Goal: Information Seeking & Learning: Learn about a topic

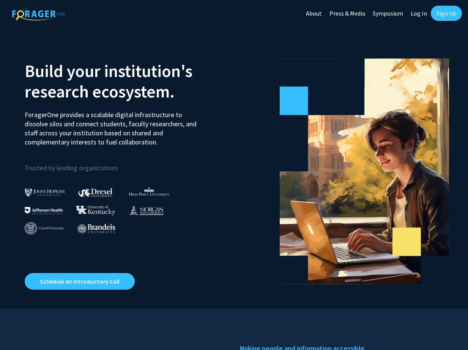
click at [419, 14] on link "Log In" at bounding box center [419, 13] width 24 height 27
select select
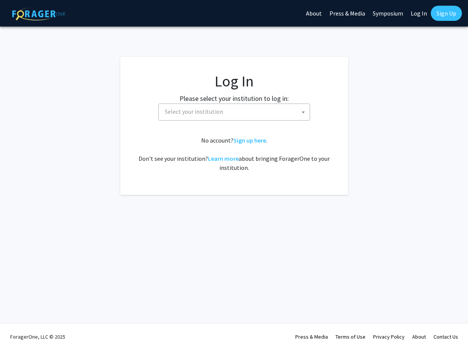
click at [265, 112] on span "Select your institution" at bounding box center [236, 112] width 148 height 16
type input "Mar"
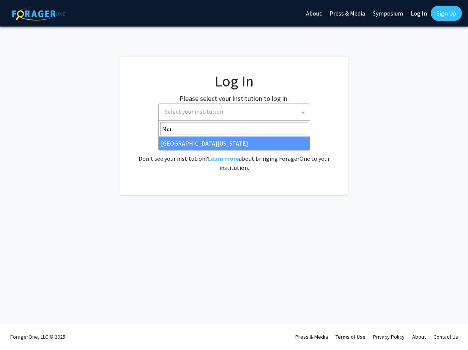
select select "31"
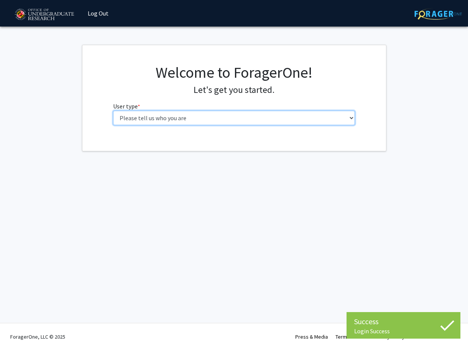
click at [258, 123] on select "Please tell us who you are Undergraduate Student Master's Student Doctoral Cand…" at bounding box center [234, 118] width 242 height 14
select select "1: undergrad"
click at [113, 111] on select "Please tell us who you are Undergraduate Student Master's Student Doctoral Cand…" at bounding box center [234, 118] width 242 height 14
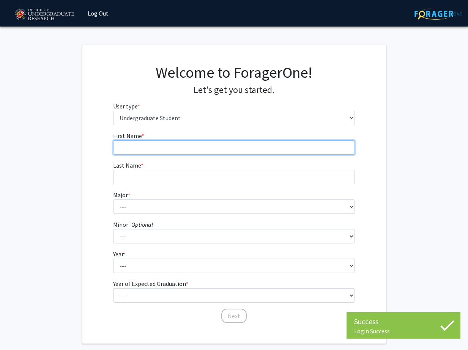
click at [241, 147] on input "First Name * required" at bounding box center [234, 147] width 242 height 14
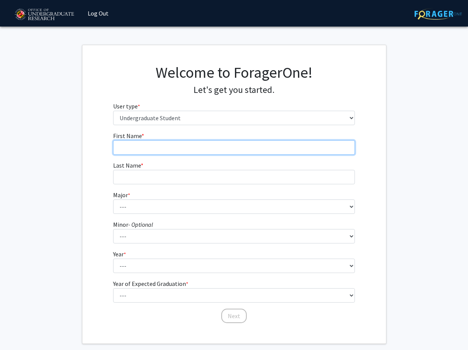
type input "Najma"
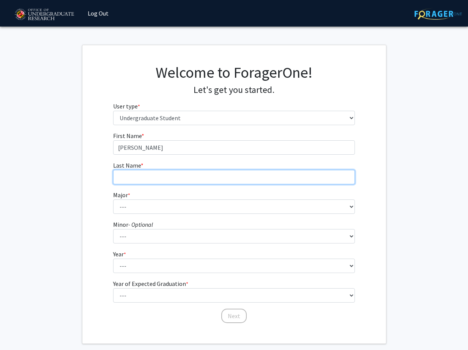
type input "Arfa"
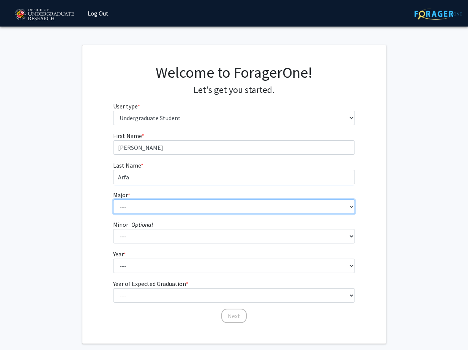
click at [166, 210] on select "--- Accounting Aerospace Engineering African American and Africana Studies Agri…" at bounding box center [234, 207] width 242 height 14
select select "56: 2357"
click at [113, 200] on select "--- Accounting Aerospace Engineering African American and Africana Studies Agri…" at bounding box center [234, 207] width 242 height 14
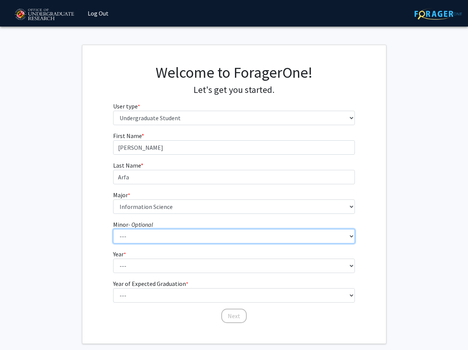
click at [161, 239] on select "--- Actuarial Mathematics Advanced Cybersecurity Experience for Students Africa…" at bounding box center [234, 236] width 242 height 14
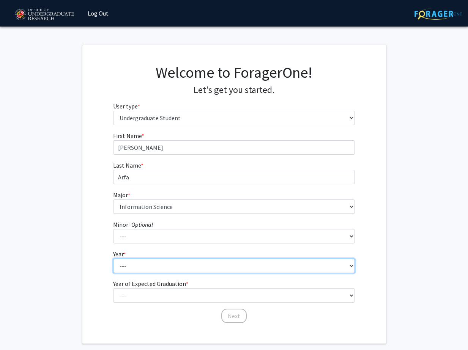
click at [127, 269] on select "--- First-year Sophomore Junior Senior Postbaccalaureate Certificate" at bounding box center [234, 266] width 242 height 14
select select "1: first-year"
click at [113, 259] on select "--- First-year Sophomore Junior Senior Postbaccalaureate Certificate" at bounding box center [234, 266] width 242 height 14
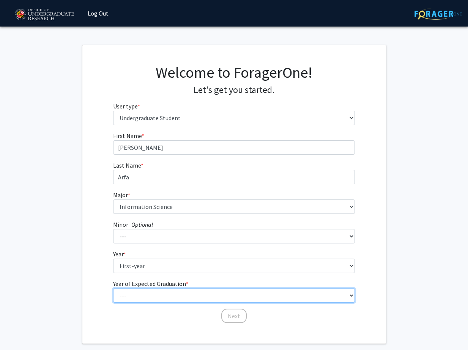
click at [130, 294] on select "--- 2025 2026 2027 2028 2029 2030 2031 2032 2033 2034" at bounding box center [234, 295] width 242 height 14
select select "5: 2029"
click at [113, 288] on select "--- 2025 2026 2027 2028 2029 2030 2031 2032 2033 2034" at bounding box center [234, 295] width 242 height 14
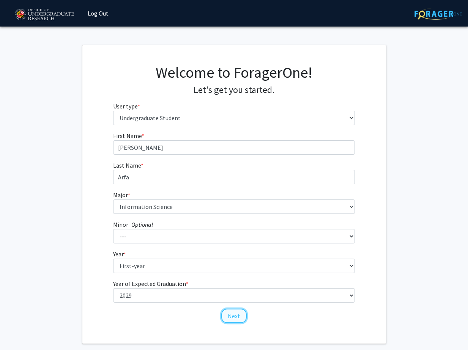
click at [232, 321] on button "Next" at bounding box center [233, 316] width 25 height 14
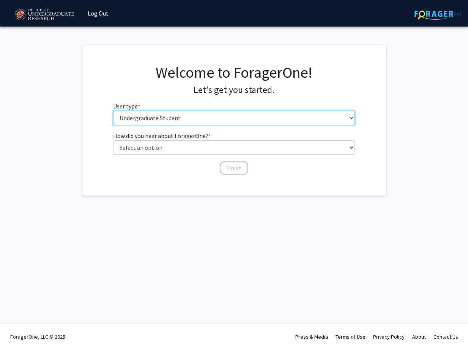
click at [153, 123] on select "Please tell us who you are Undergraduate Student Master's Student Doctoral Cand…" at bounding box center [234, 118] width 242 height 14
click at [113, 111] on select "Please tell us who you are Undergraduate Student Master's Student Doctoral Cand…" at bounding box center [234, 118] width 242 height 14
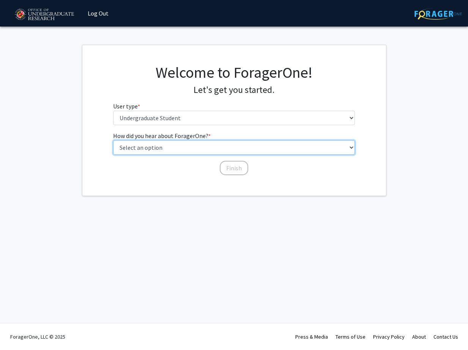
click at [148, 149] on select "Select an option Peer/student recommendation Faculty/staff recommendation Unive…" at bounding box center [234, 147] width 242 height 14
select select "3: university_website"
click at [113, 140] on select "Select an option Peer/student recommendation Faculty/staff recommendation Unive…" at bounding box center [234, 147] width 242 height 14
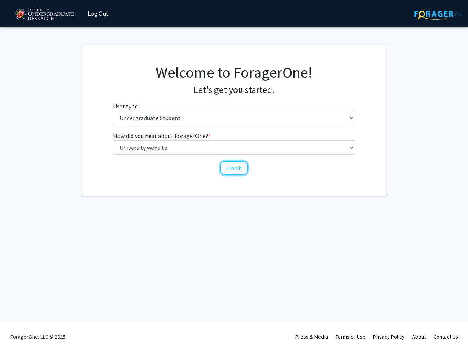
click at [236, 170] on button "Finish" at bounding box center [234, 168] width 28 height 14
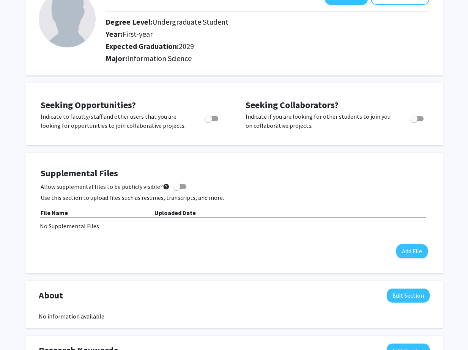
scroll to position [58, 0]
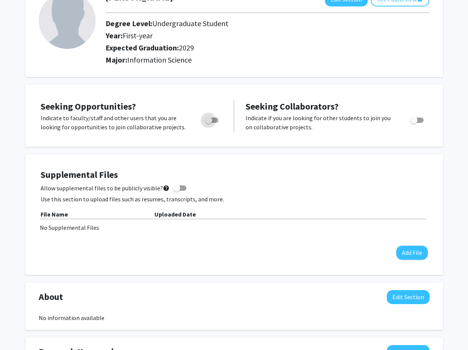
click at [209, 123] on span "Toggle" at bounding box center [209, 121] width 8 height 8
click at [208, 123] on input "Are you actively seeking opportunities?" at bounding box center [208, 123] width 0 height 0
checkbox input "true"
click at [415, 121] on span "Toggle" at bounding box center [414, 121] width 8 height 8
click at [414, 123] on input "Would you like to receive other student requests to work with you?" at bounding box center [413, 123] width 0 height 0
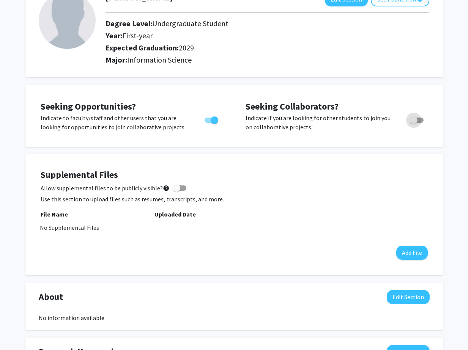
checkbox input "true"
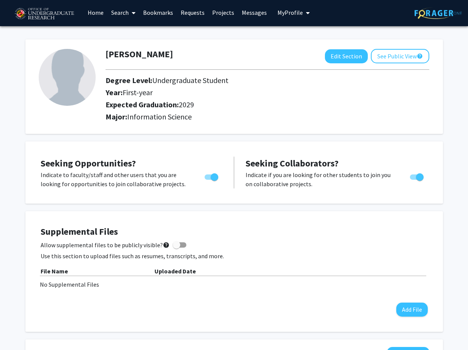
scroll to position [0, 0]
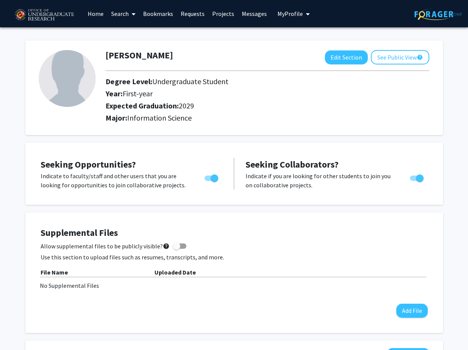
click at [190, 16] on link "Requests" at bounding box center [192, 13] width 31 height 27
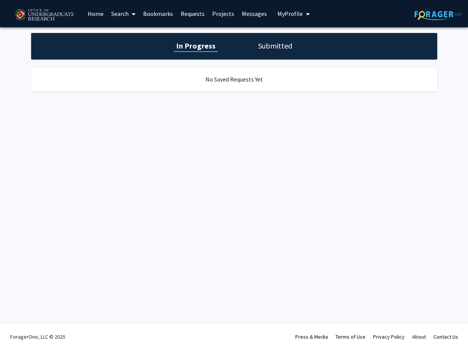
click at [222, 15] on link "Projects" at bounding box center [223, 13] width 30 height 27
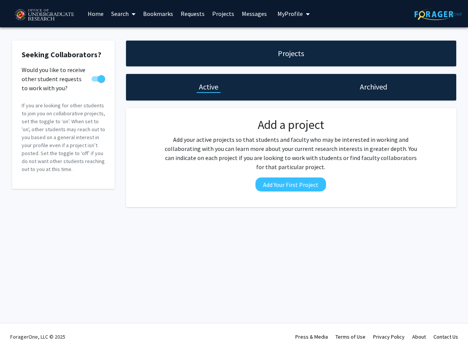
click at [279, 192] on div "Add a project Add your active projects so that students and faculty who may be …" at bounding box center [290, 158] width 269 height 80
click at [279, 186] on button "Add Your First Project" at bounding box center [290, 185] width 71 height 14
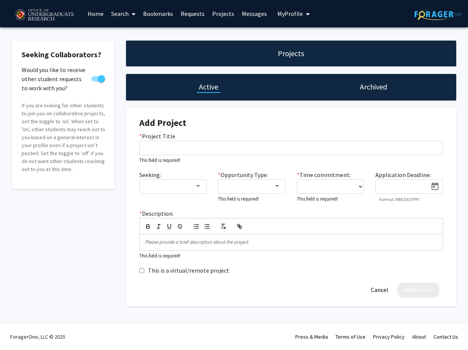
click at [252, 14] on link "Messages" at bounding box center [254, 13] width 33 height 27
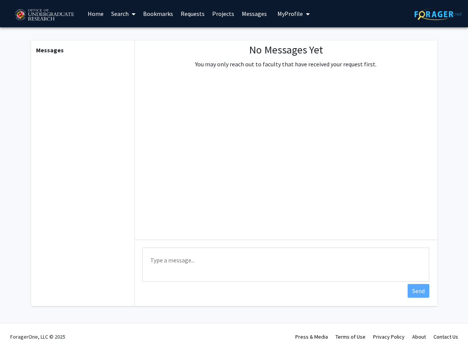
click at [220, 16] on link "Projects" at bounding box center [223, 13] width 30 height 27
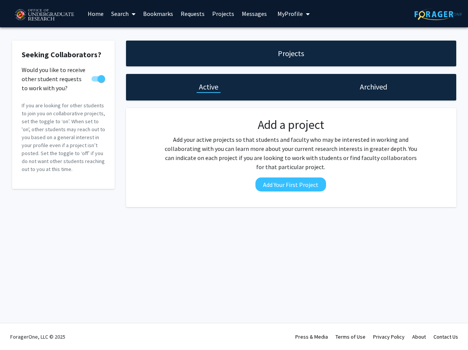
click at [95, 11] on link "Home" at bounding box center [96, 13] width 24 height 27
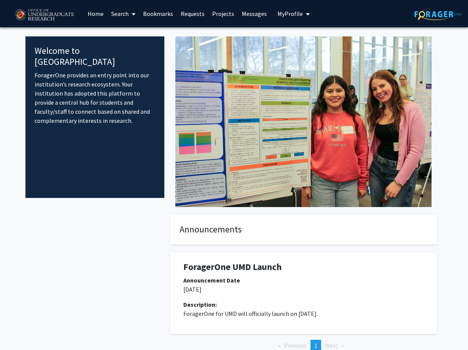
click at [123, 12] on link "Search" at bounding box center [123, 13] width 32 height 27
click at [127, 36] on span "Faculty/Staff" at bounding box center [135, 34] width 56 height 15
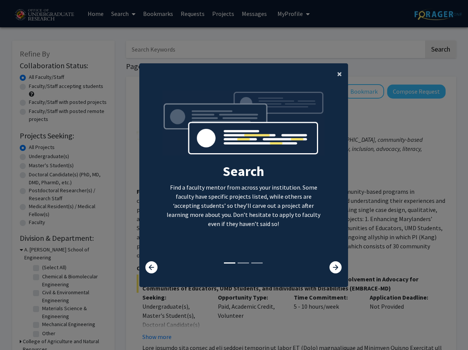
click at [334, 77] on button "×" at bounding box center [339, 73] width 17 height 21
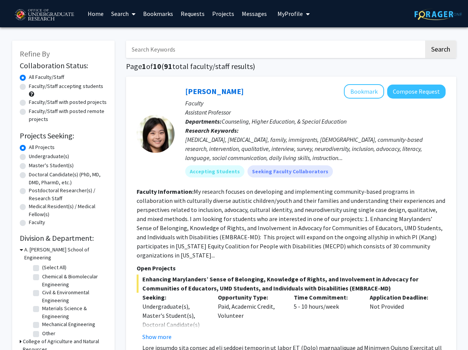
click at [29, 157] on label "Undergraduate(s)" at bounding box center [49, 157] width 40 height 8
click at [29, 157] on input "Undergraduate(s)" at bounding box center [31, 155] width 5 height 5
radio input "true"
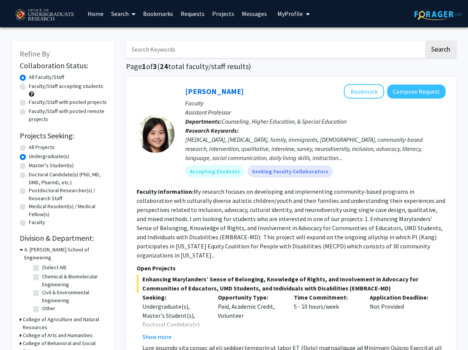
click at [42, 305] on label "Other" at bounding box center [48, 309] width 13 height 8
click at [42, 305] on input "Other" at bounding box center [44, 307] width 5 height 5
checkbox input "true"
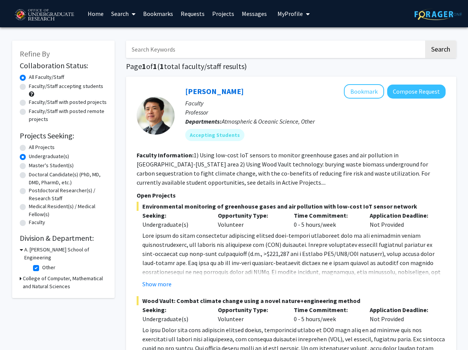
click at [42, 264] on label "Other" at bounding box center [48, 268] width 13 height 8
click at [42, 264] on input "Other" at bounding box center [44, 266] width 5 height 5
checkbox input "false"
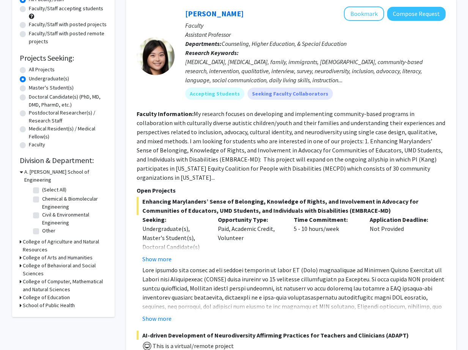
scroll to position [78, 0]
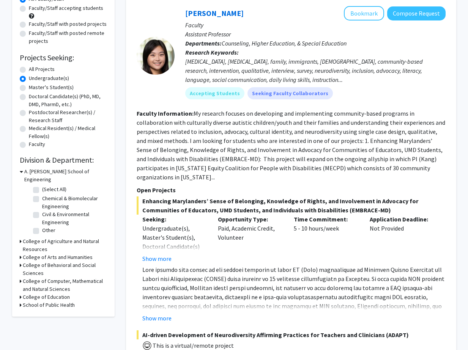
click at [20, 261] on icon at bounding box center [21, 265] width 2 height 8
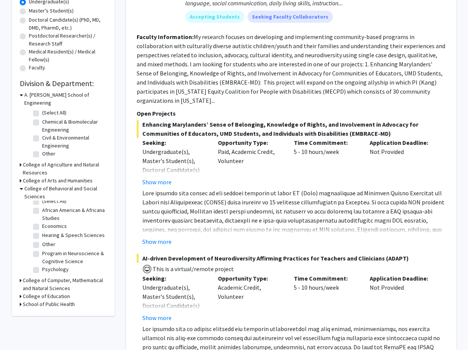
scroll to position [156, 0]
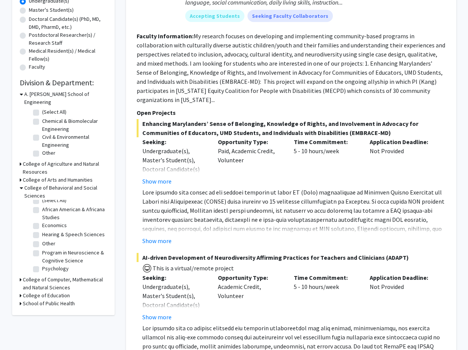
click at [23, 184] on div "College of Behavioral and Social Sciences" at bounding box center [63, 192] width 87 height 16
click at [21, 184] on icon at bounding box center [21, 188] width 3 height 8
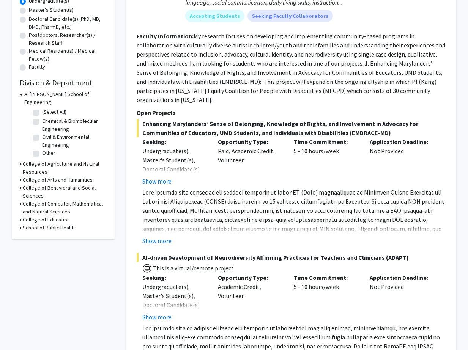
click at [20, 176] on icon at bounding box center [21, 180] width 2 height 8
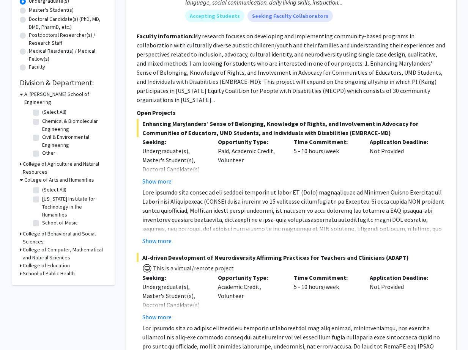
click at [20, 176] on icon at bounding box center [21, 180] width 3 height 8
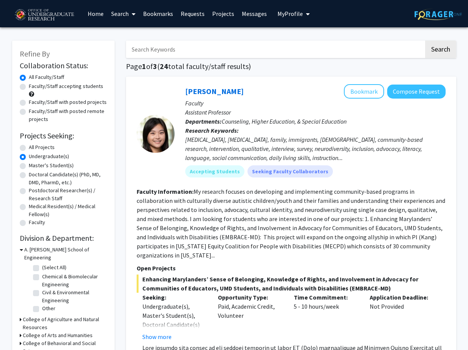
scroll to position [0, 0]
click at [46, 88] on label "Faculty/Staff accepting students" at bounding box center [66, 86] width 74 height 8
click at [34, 87] on input "Faculty/Staff accepting students" at bounding box center [31, 84] width 5 height 5
radio input "true"
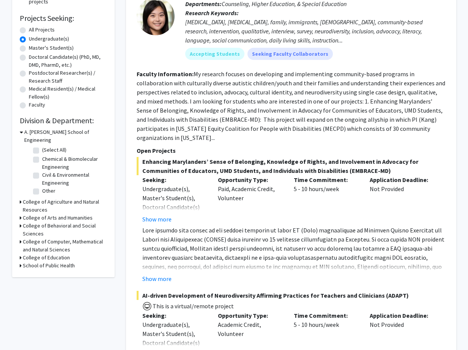
scroll to position [121, 0]
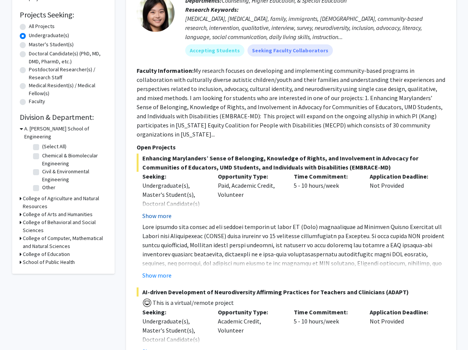
click at [155, 216] on button "Show more" at bounding box center [156, 215] width 29 height 9
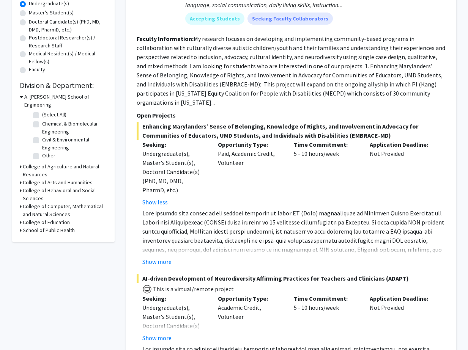
scroll to position [156, 0]
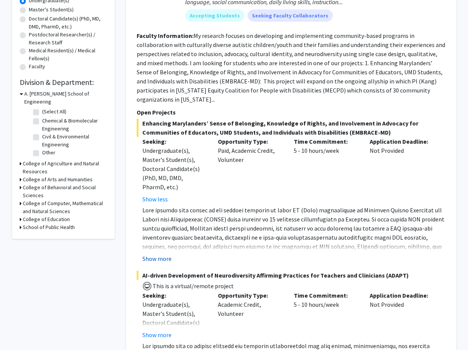
click at [156, 256] on button "Show more" at bounding box center [156, 258] width 29 height 9
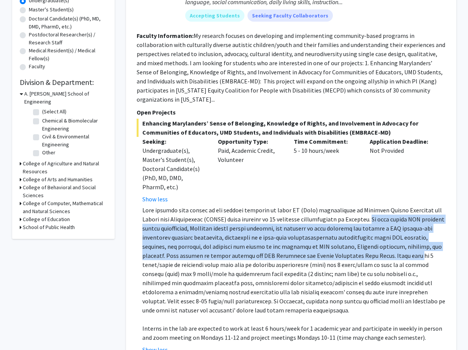
drag, startPoint x: 357, startPoint y: 219, endPoint x: 340, endPoint y: 257, distance: 41.3
click at [340, 257] on p at bounding box center [293, 260] width 303 height 109
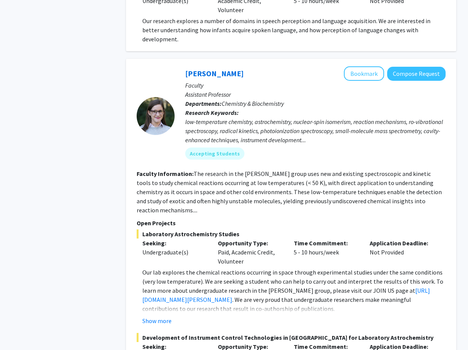
scroll to position [3620, 0]
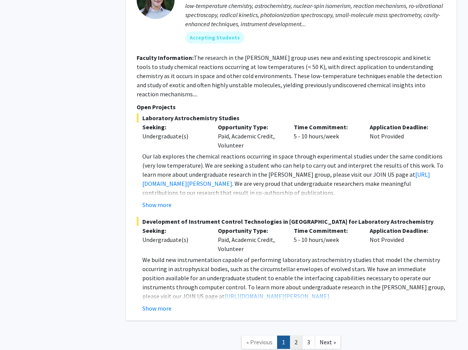
click at [293, 336] on link "2" at bounding box center [296, 342] width 13 height 13
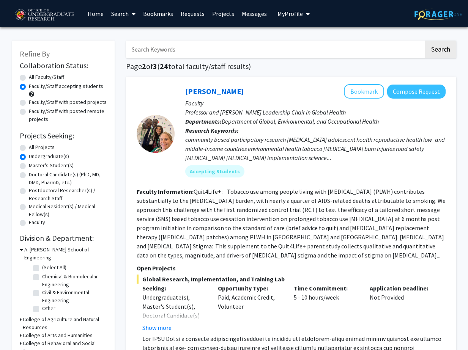
scroll to position [2470, 0]
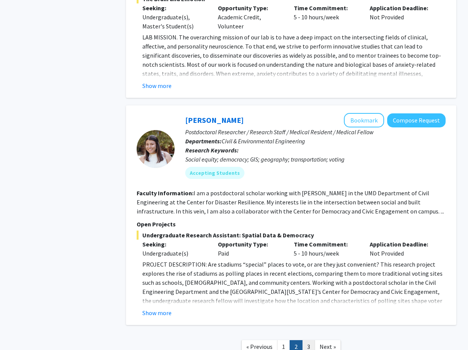
click at [307, 340] on link "3" at bounding box center [308, 346] width 13 height 13
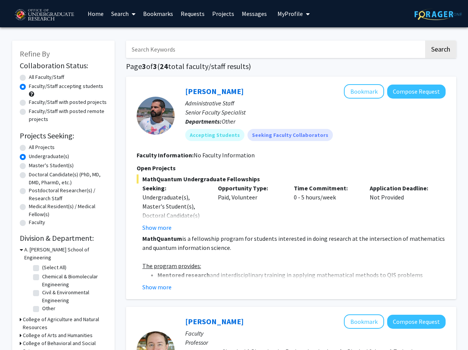
click at [126, 10] on link "Search" at bounding box center [123, 13] width 32 height 27
click at [124, 46] on span "Students" at bounding box center [130, 50] width 46 height 15
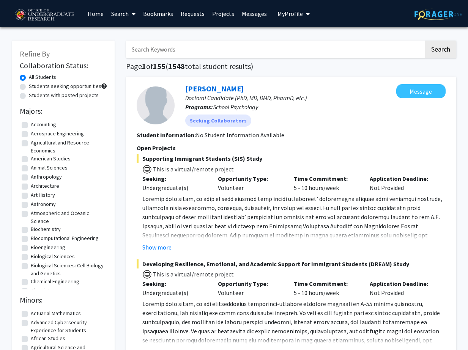
click at [52, 86] on label "Students seeking opportunities" at bounding box center [65, 86] width 72 height 8
click at [34, 86] on input "Students seeking opportunities" at bounding box center [31, 84] width 5 height 5
radio input "true"
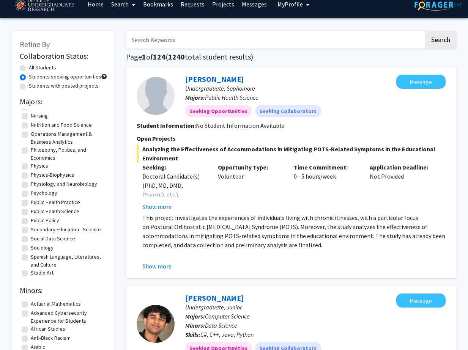
scroll to position [351, 0]
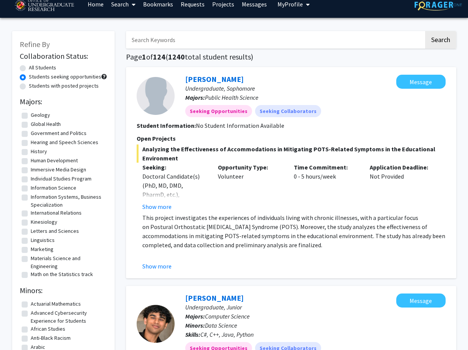
click at [48, 192] on label "Information Science" at bounding box center [54, 188] width 46 height 8
click at [36, 189] on input "Information Science" at bounding box center [33, 186] width 5 height 5
checkbox input "true"
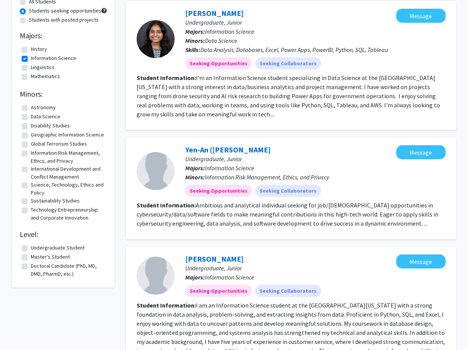
scroll to position [77, 0]
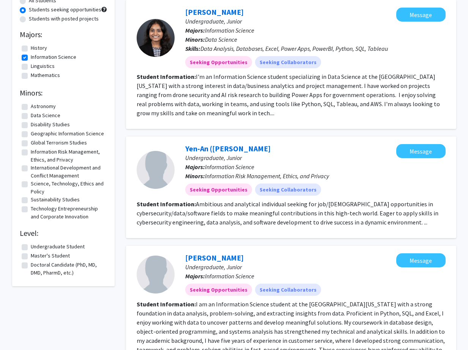
click at [56, 248] on label "Undergraduate Student" at bounding box center [58, 247] width 54 height 8
click at [36, 248] on input "Undergraduate Student" at bounding box center [33, 245] width 5 height 5
checkbox input "true"
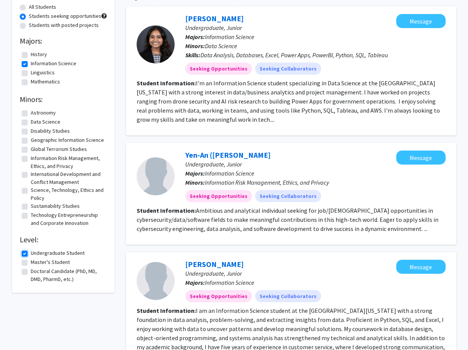
scroll to position [73, 0]
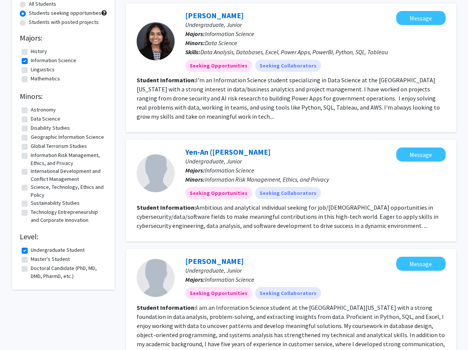
click at [411, 227] on fg-read-more "Ambitious and analytical individual seeking for job/internship opportunities in…" at bounding box center [288, 217] width 302 height 26
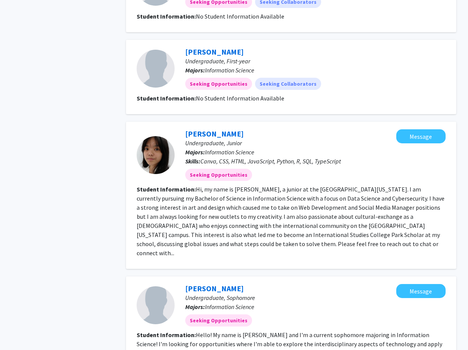
scroll to position [749, 0]
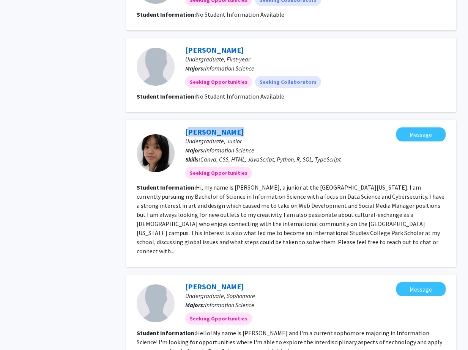
drag, startPoint x: 270, startPoint y: 133, endPoint x: 177, endPoint y: 131, distance: 92.6
click at [177, 131] on div "Margaret Hermanto Undergraduate, Junior Majors: Information Science Skills: Can…" at bounding box center [286, 154] width 222 height 52
copy link "Margaret Hermanto"
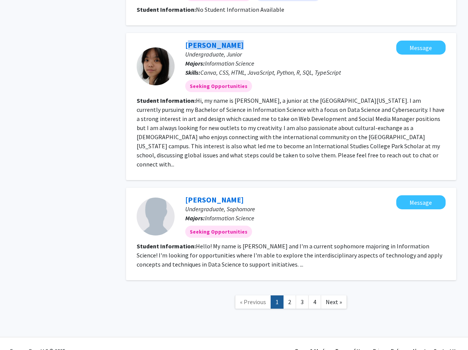
scroll to position [841, 0]
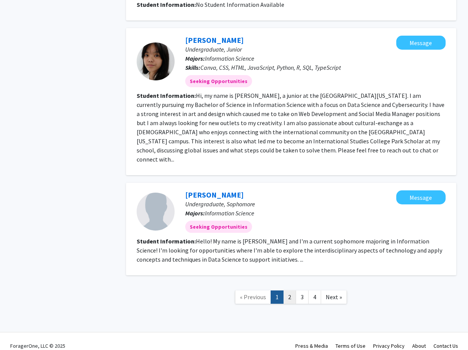
click at [291, 291] on link "2" at bounding box center [289, 297] width 13 height 13
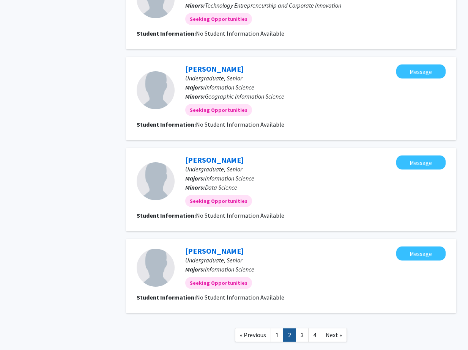
scroll to position [768, 0]
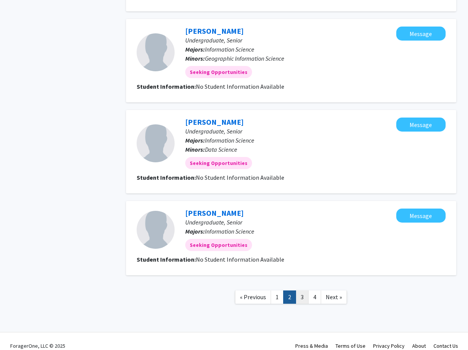
click at [302, 291] on link "3" at bounding box center [302, 297] width 13 height 13
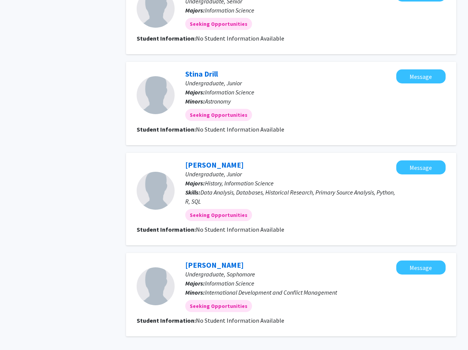
scroll to position [686, 0]
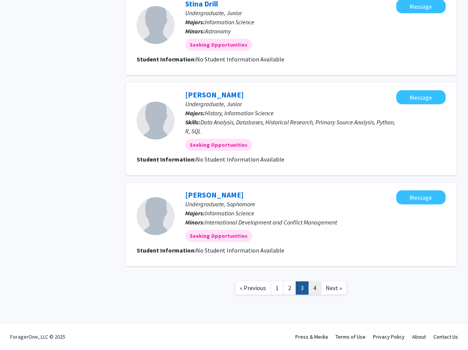
click at [314, 290] on link "4" at bounding box center [314, 288] width 13 height 13
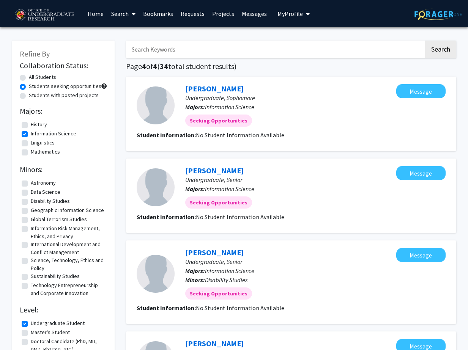
scroll to position [140, 0]
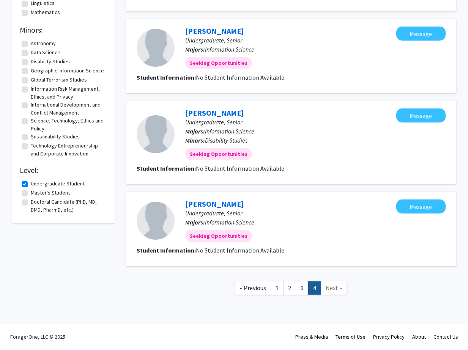
click at [278, 286] on link "1" at bounding box center [277, 288] width 13 height 13
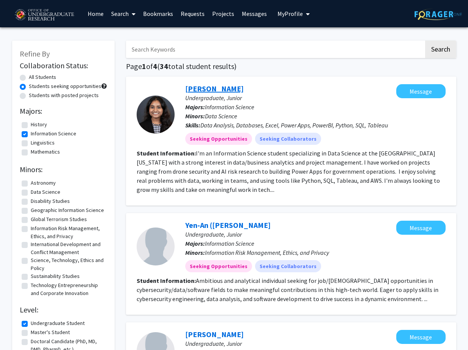
click at [214, 87] on link "Kousalya Potti" at bounding box center [214, 88] width 58 height 9
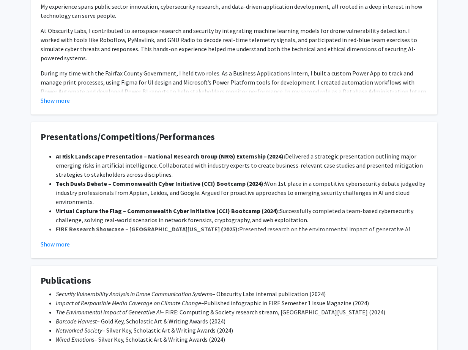
scroll to position [320, 0]
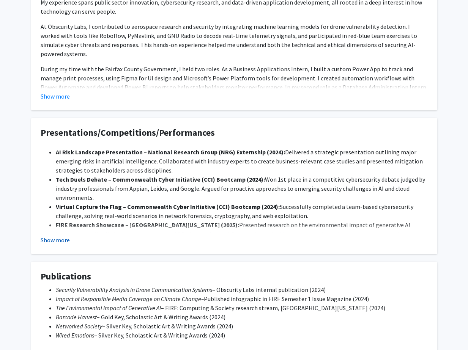
click at [58, 241] on button "Show more" at bounding box center [55, 240] width 29 height 9
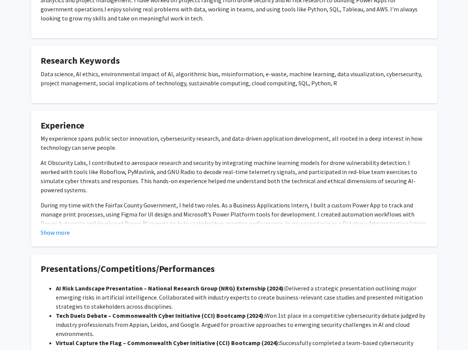
scroll to position [0, 0]
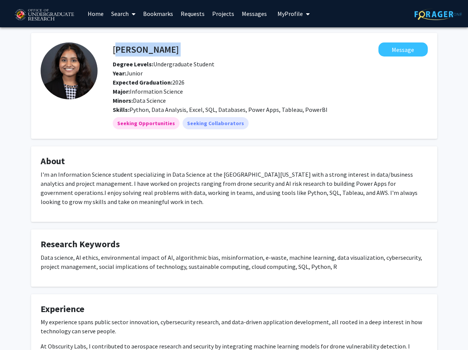
drag, startPoint x: 178, startPoint y: 50, endPoint x: 113, endPoint y: 49, distance: 64.5
click at [113, 49] on div "Kousalya Potti Message" at bounding box center [270, 50] width 326 height 14
copy h4 "Kousalya Potti"
